Goal: Task Accomplishment & Management: Manage account settings

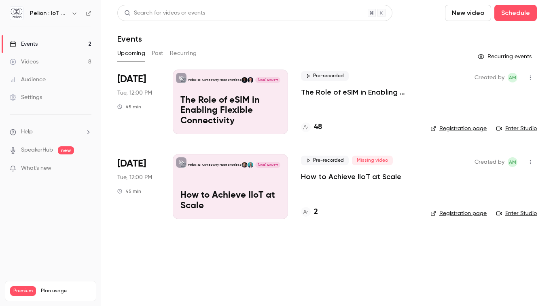
click at [48, 63] on link "Videos 8" at bounding box center [50, 62] width 101 height 18
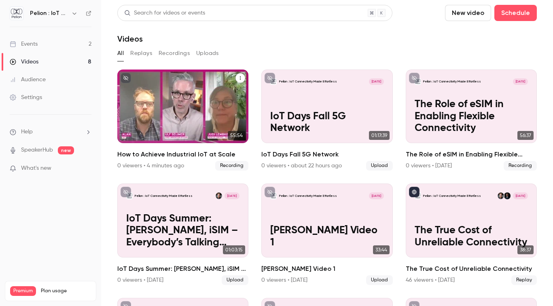
click at [242, 76] on icon "How to Achieve Industrial IoT at Scale" at bounding box center [240, 78] width 5 height 5
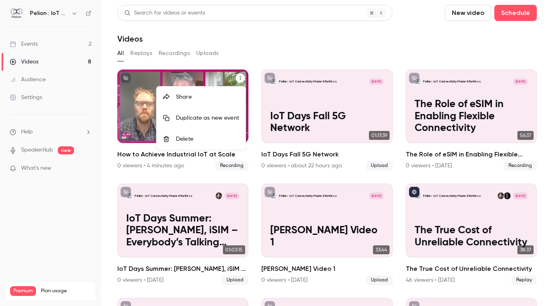
click at [242, 76] on div at bounding box center [276, 153] width 553 height 306
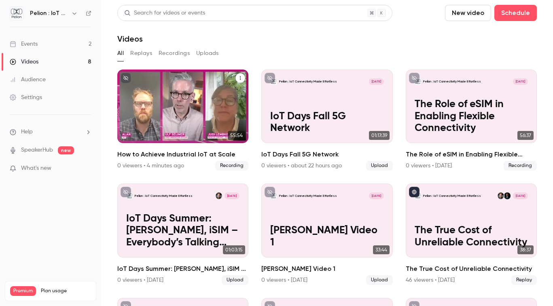
click at [206, 90] on div "Pelion : IoT Connectivity Made Effortless [DATE] How to Achieve Industrial IoT …" at bounding box center [182, 107] width 131 height 74
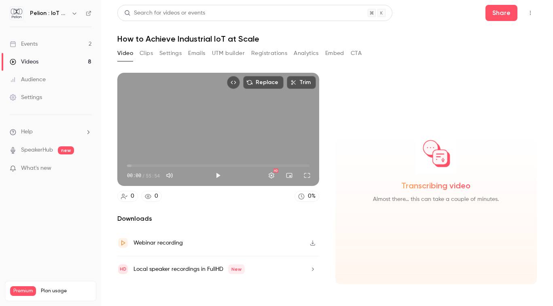
click at [312, 244] on icon "button" at bounding box center [313, 243] width 6 height 6
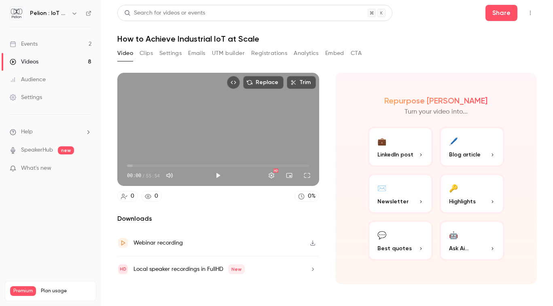
click at [56, 62] on link "Videos 8" at bounding box center [50, 62] width 101 height 18
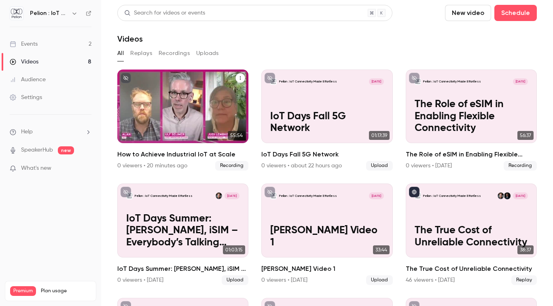
click at [193, 98] on div "Pelion : IoT Connectivity Made Effortless [DATE] How to Achieve Industrial IoT …" at bounding box center [182, 107] width 131 height 74
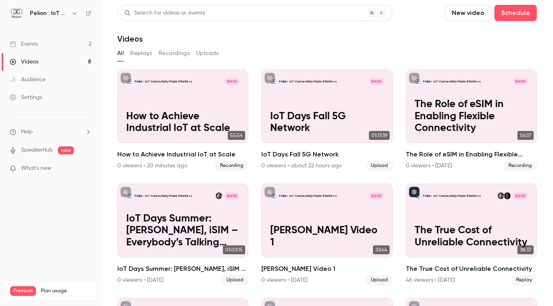
click at [69, 45] on link "Events 2" at bounding box center [50, 44] width 101 height 18
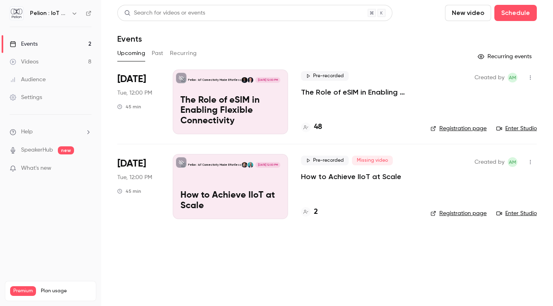
click at [251, 183] on div "Pelion : IoT Connectivity Made Effortless [DATE] 12:00 PM How to Achieve IIoT a…" at bounding box center [230, 186] width 115 height 65
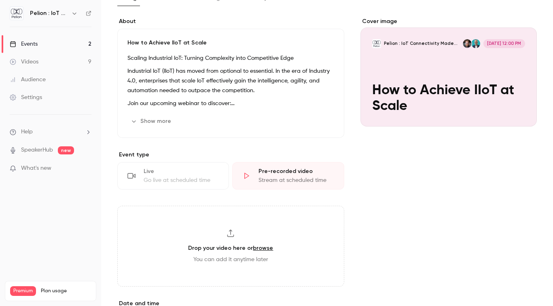
scroll to position [75, 0]
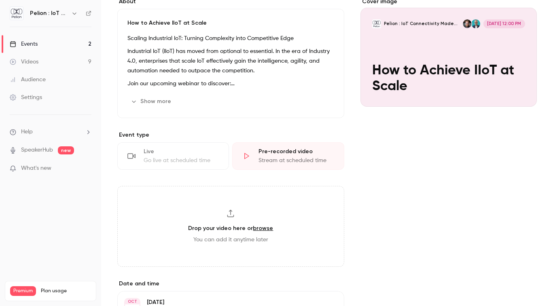
click at [266, 228] on link "browse" at bounding box center [263, 228] width 20 height 7
click at [415, 64] on div "Cover image" at bounding box center [449, 52] width 176 height 109
click at [0, 0] on input "Pelion : IoT Connectivity Made Effortless [DATE] 12:00 PM How to Achieve IIoT a…" at bounding box center [0, 0] width 0 height 0
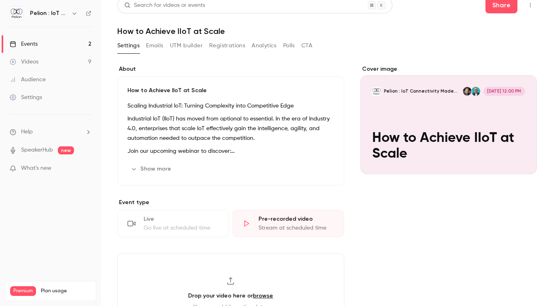
scroll to position [0, 0]
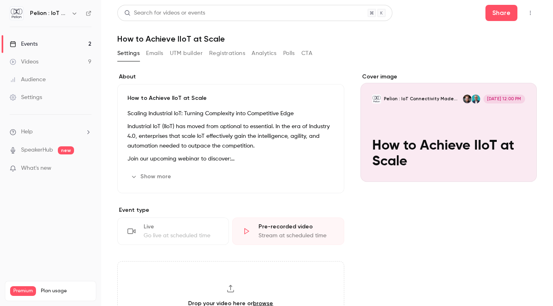
click at [49, 64] on link "Videos 9" at bounding box center [50, 62] width 101 height 18
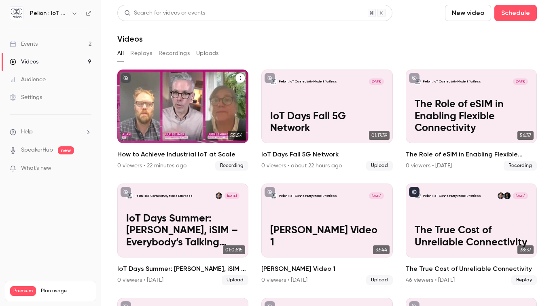
click at [187, 114] on p "How to Achieve Industrial IoT at Scale" at bounding box center [183, 123] width 114 height 24
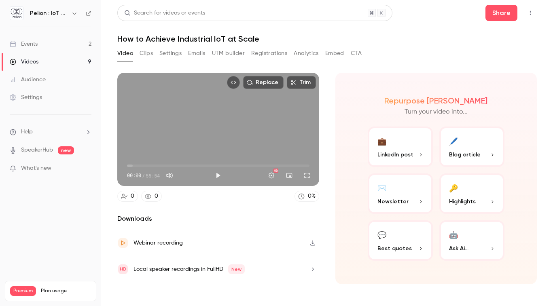
click at [313, 246] on button "button" at bounding box center [312, 243] width 13 height 13
click at [35, 44] on div "Events" at bounding box center [24, 44] width 28 height 8
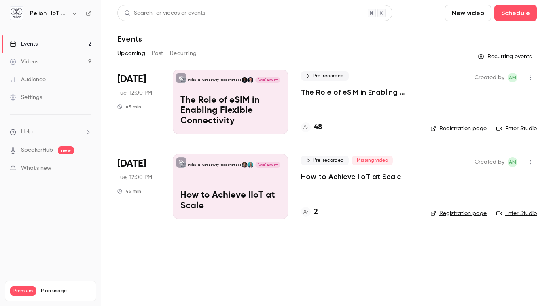
click at [207, 181] on div "Pelion : IoT Connectivity Made Effortless [DATE] 12:00 PM How to Achieve IIoT a…" at bounding box center [230, 186] width 115 height 65
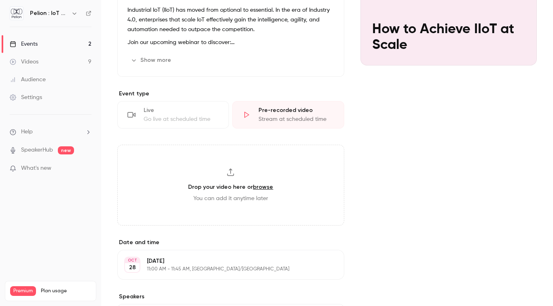
scroll to position [118, 0]
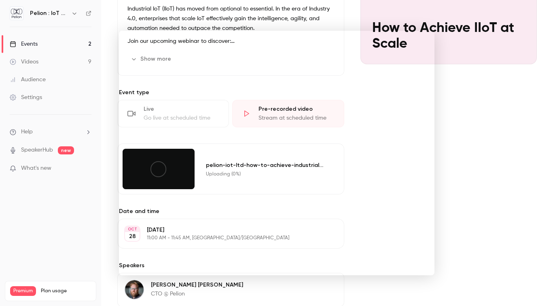
click at [448, 128] on div at bounding box center [276, 153] width 553 height 306
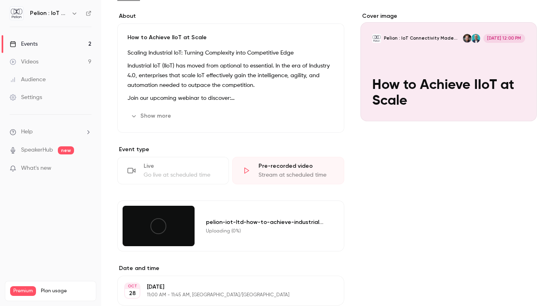
scroll to position [62, 0]
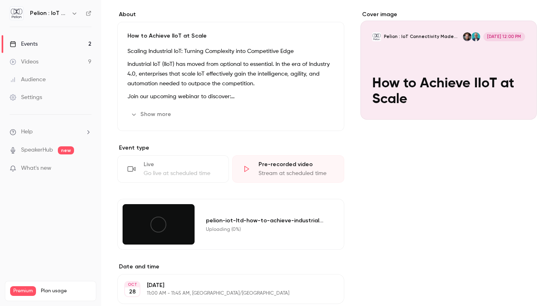
click at [176, 236] on div at bounding box center [159, 224] width 72 height 40
click at [199, 219] on div "pelion-iot-ltd-how-to-achieve-industrial-iot-at-scale.mp4 Uploading (0%)" at bounding box center [230, 224] width 227 height 51
click at [40, 46] on link "Events 2" at bounding box center [50, 44] width 101 height 18
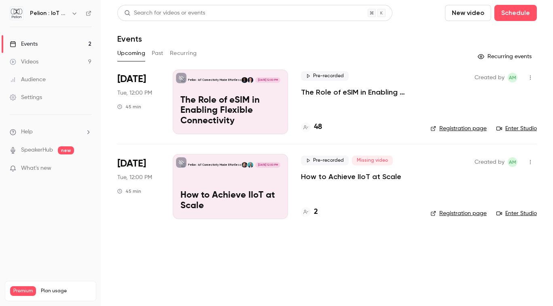
click at [228, 176] on div "Pelion : IoT Connectivity Made Effortless [DATE] 12:00 PM How to Achieve IIoT a…" at bounding box center [230, 186] width 115 height 65
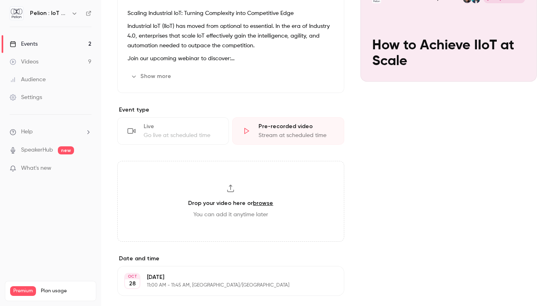
scroll to position [102, 0]
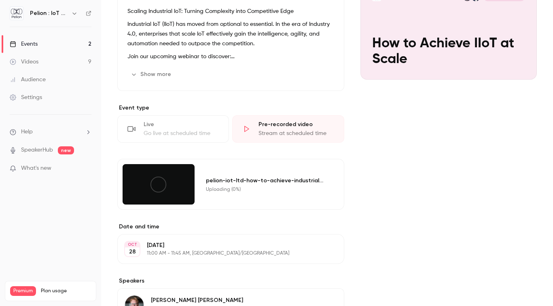
click at [411, 161] on div "Cover image Pelion : IoT Connectivity Made Effortless [DATE] 12:00 PM How to Ac…" at bounding box center [449, 196] width 176 height 452
click at [53, 61] on link "Videos 9" at bounding box center [50, 62] width 101 height 18
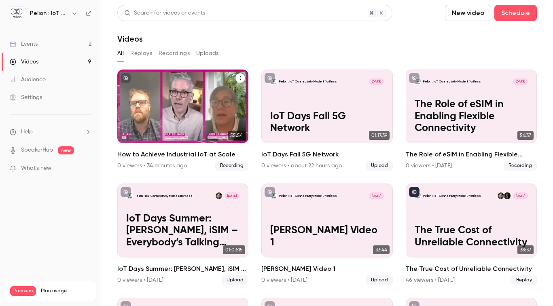
click at [201, 119] on p "How to Achieve Industrial IoT at Scale" at bounding box center [183, 123] width 114 height 24
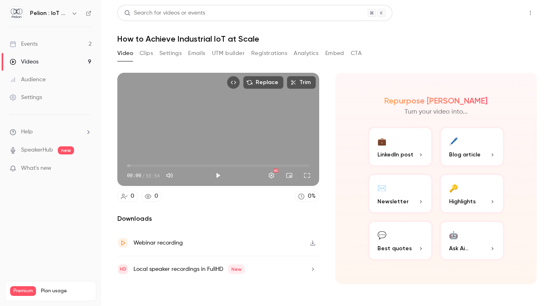
click at [498, 15] on button "Share" at bounding box center [502, 13] width 32 height 16
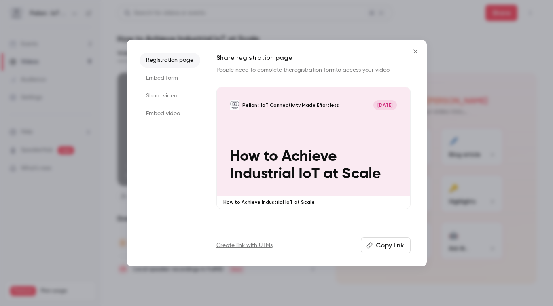
click at [415, 50] on icon "Close" at bounding box center [416, 51] width 10 height 6
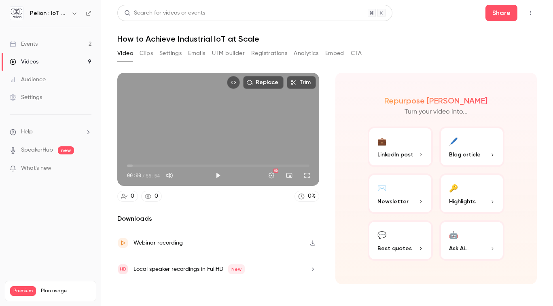
click at [271, 269] on div "Local speaker recordings in FullHD New" at bounding box center [218, 270] width 202 height 26
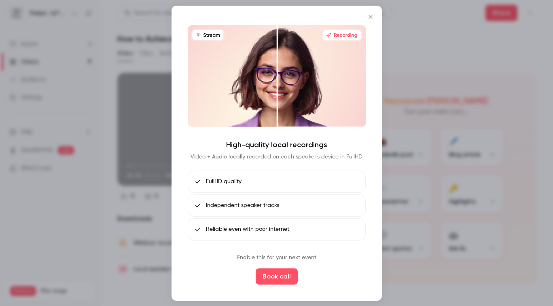
click at [370, 17] on icon "Close" at bounding box center [371, 16] width 10 height 6
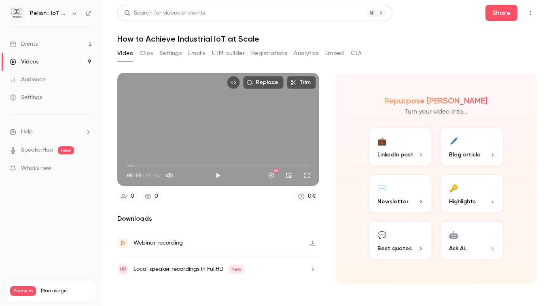
click at [333, 54] on button "Embed" at bounding box center [334, 53] width 19 height 13
click at [32, 59] on div "Videos" at bounding box center [24, 62] width 29 height 8
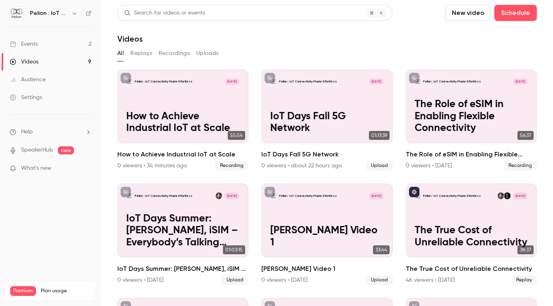
click at [38, 44] on link "Events 2" at bounding box center [50, 44] width 101 height 18
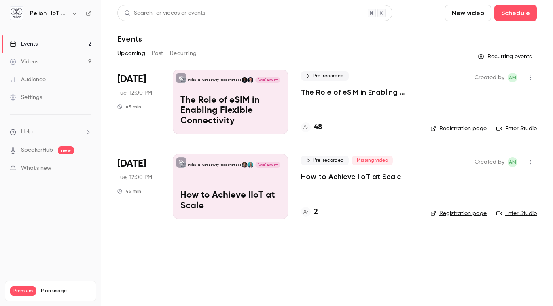
click at [204, 175] on div "Pelion : IoT Connectivity Made Effortless [DATE] 12:00 PM How to Achieve IIoT a…" at bounding box center [230, 186] width 115 height 65
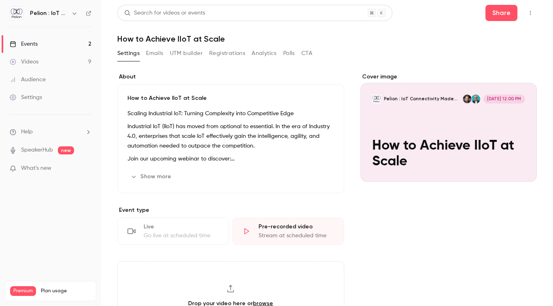
click at [53, 46] on link "Events 2" at bounding box center [50, 44] width 101 height 18
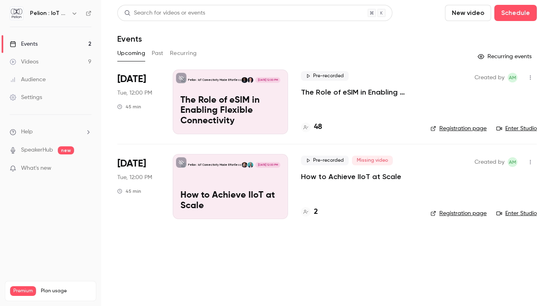
click at [218, 185] on div "Pelion : IoT Connectivity Made Effortless [DATE] 12:00 PM How to Achieve IIoT a…" at bounding box center [230, 186] width 115 height 65
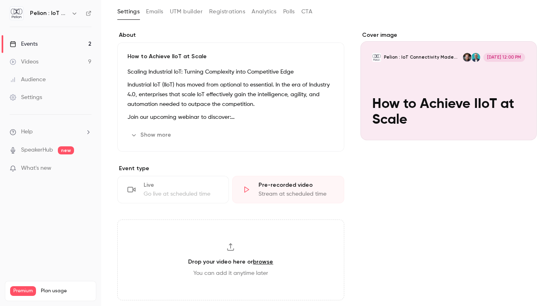
scroll to position [40, 0]
